Goal: Task Accomplishment & Management: Manage account settings

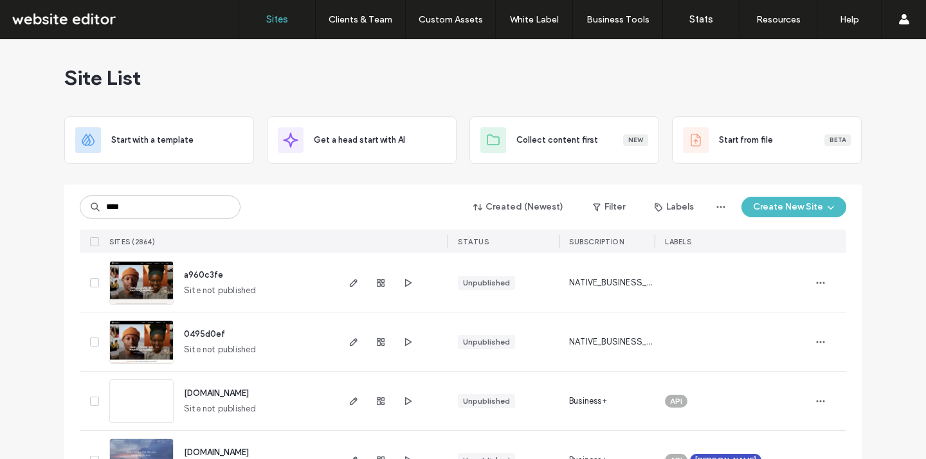
type input "****"
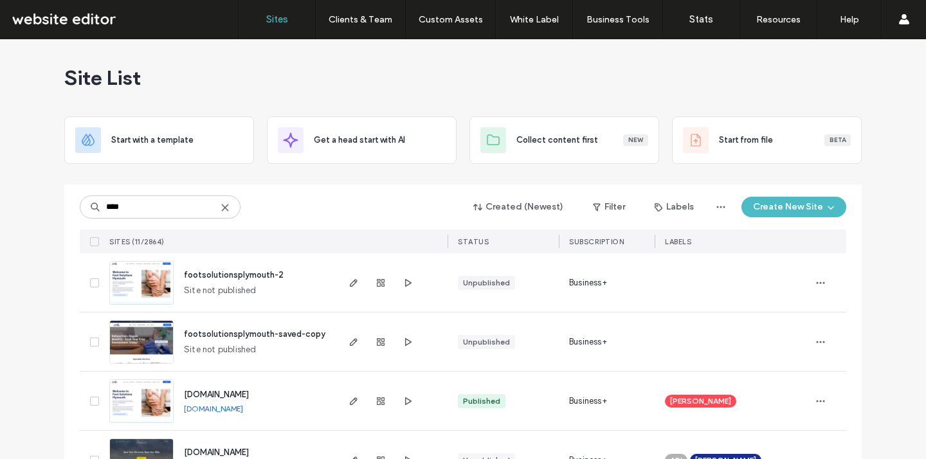
scroll to position [75, 0]
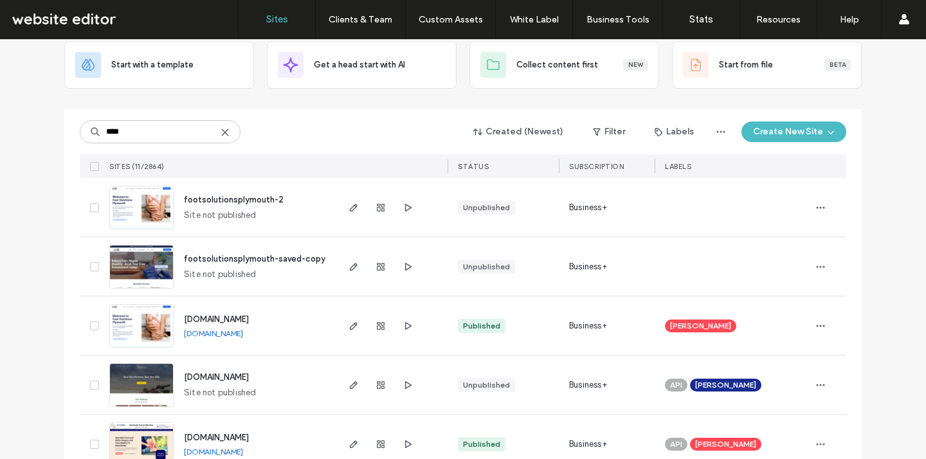
click at [243, 331] on link "[DOMAIN_NAME]" at bounding box center [213, 334] width 59 height 10
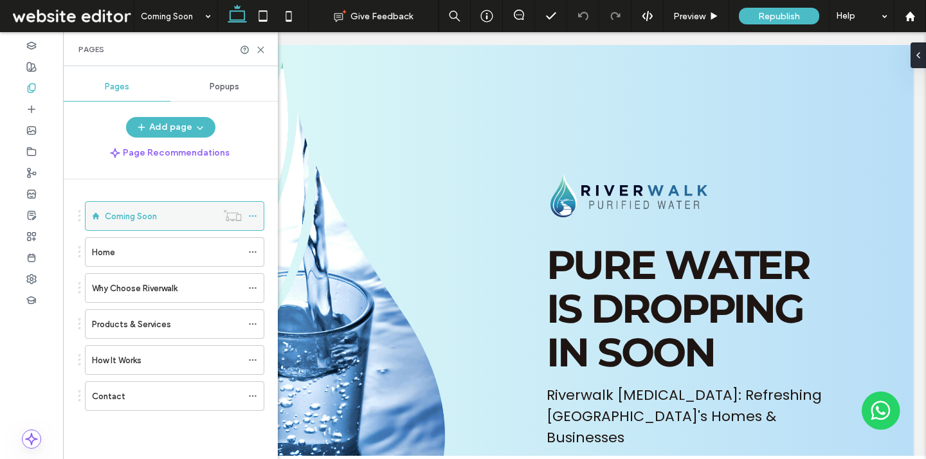
click at [253, 223] on span at bounding box center [252, 215] width 9 height 19
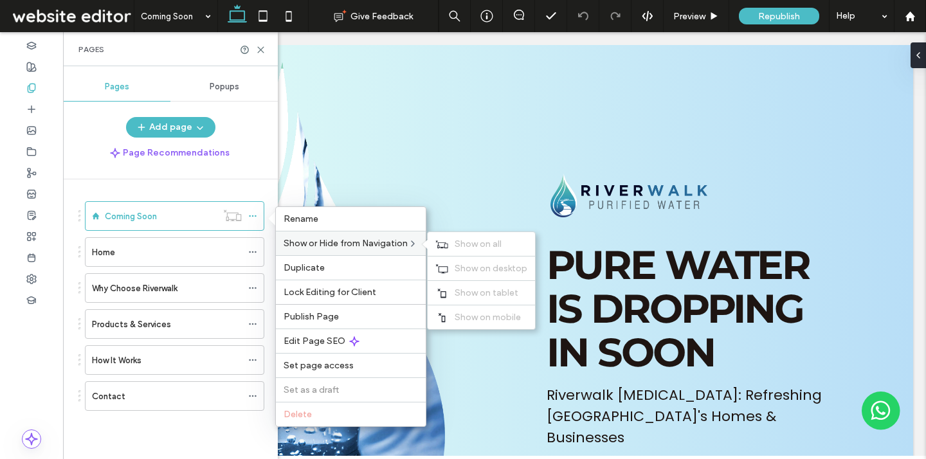
click at [397, 245] on span "Show or Hide from Navigation" at bounding box center [346, 243] width 124 height 11
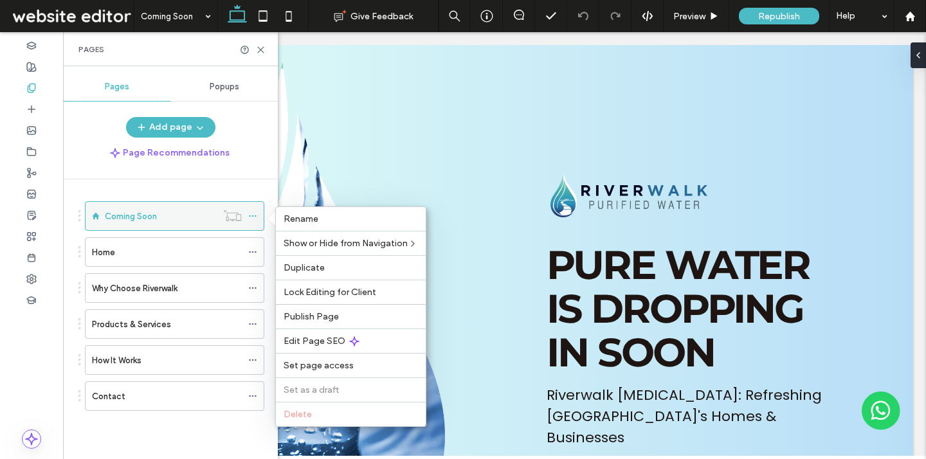
click at [194, 217] on div "Coming Soon" at bounding box center [161, 217] width 112 height 14
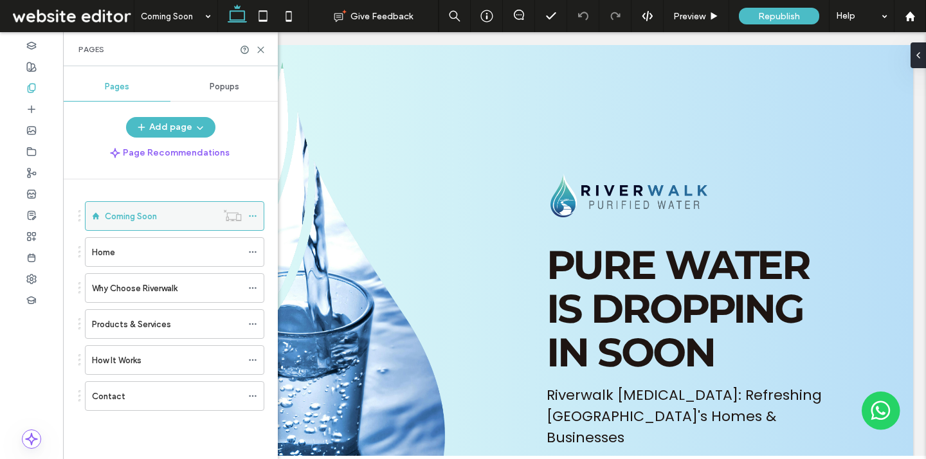
click at [194, 217] on div at bounding box center [463, 229] width 926 height 459
click at [250, 215] on use at bounding box center [252, 216] width 7 height 2
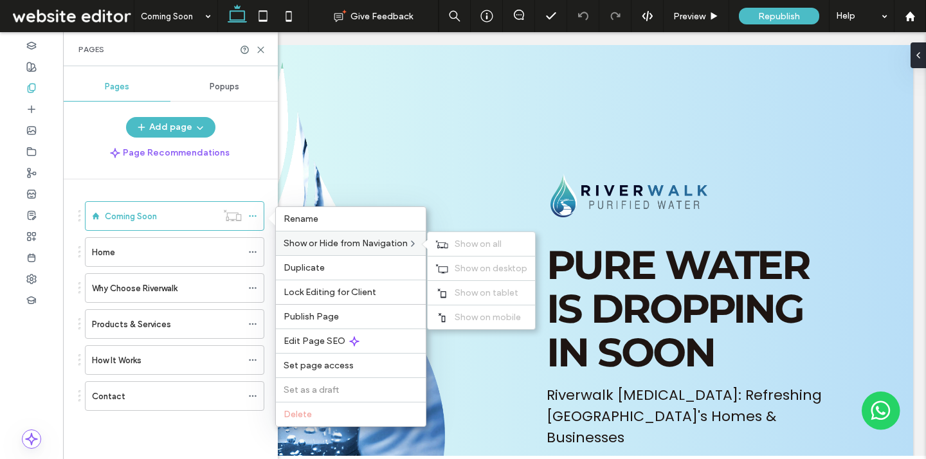
click at [314, 235] on div "Show or Hide from Navigation Show on all Show on desktop Show on tablet Show on…" at bounding box center [351, 243] width 150 height 24
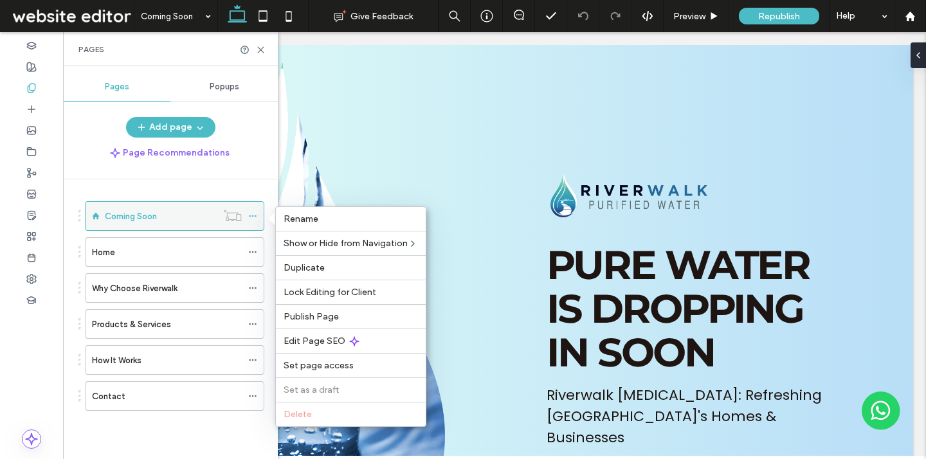
click at [165, 214] on div "Coming Soon" at bounding box center [161, 217] width 112 height 14
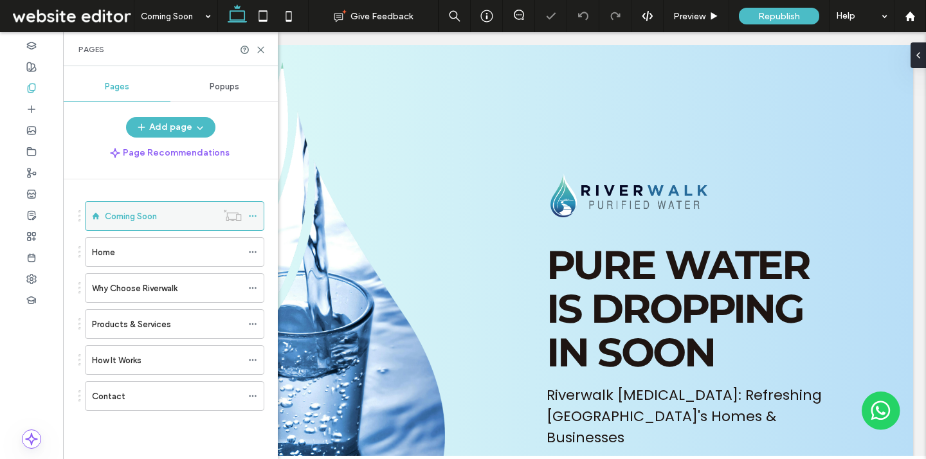
click at [255, 217] on icon at bounding box center [252, 216] width 9 height 9
click at [255, 251] on use at bounding box center [252, 252] width 7 height 2
click at [254, 216] on icon at bounding box center [252, 216] width 9 height 9
click at [260, 49] on use at bounding box center [261, 50] width 6 height 6
